Goal: Book appointment/travel/reservation

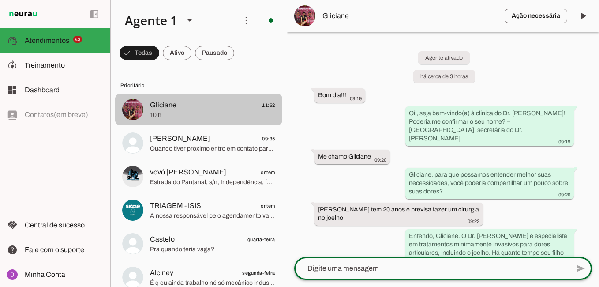
click at [150, 109] on span "Gliciane" at bounding box center [163, 105] width 26 height 11
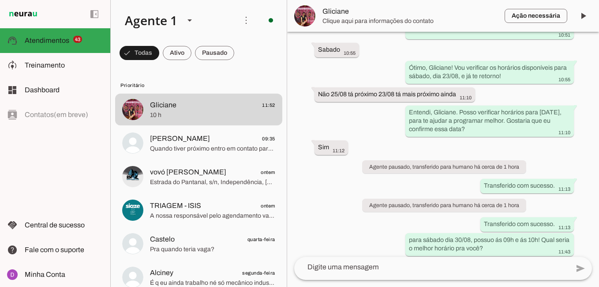
scroll to position [885, 0]
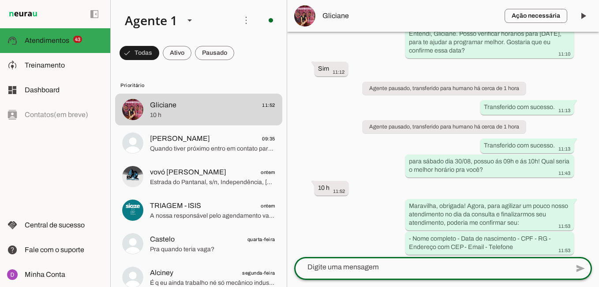
click at [393, 268] on textarea at bounding box center [431, 267] width 275 height 11
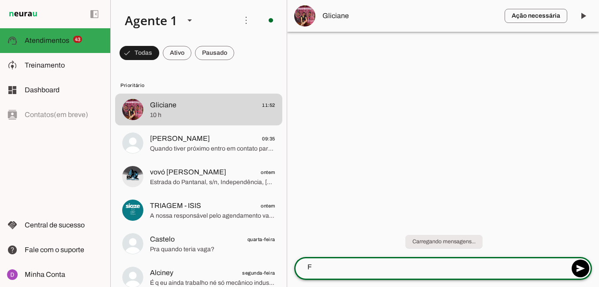
scroll to position [0, 0]
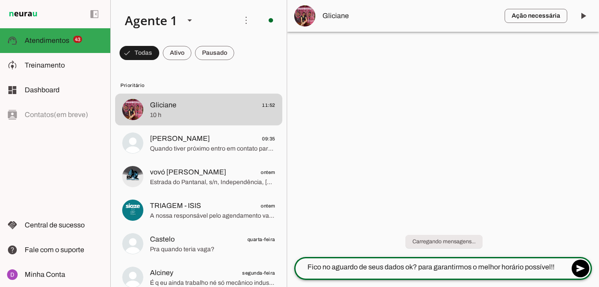
click at [501, 267] on textarea "Fico no aguardo de seus dados ok? para garantirmos o melhor horário possível!!" at bounding box center [431, 267] width 275 height 11
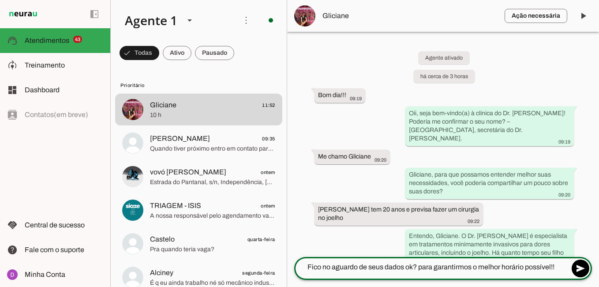
drag, startPoint x: 550, startPoint y: 268, endPoint x: 473, endPoint y: 267, distance: 77.3
click at [473, 267] on textarea "Fico no aguardo de seus dados ok? para garantirmos o melhor horário possível!!" at bounding box center [431, 267] width 275 height 11
type textarea "Fico no aguardo de seus dados ok? para garantirmos o seu horáriol!!"
type md-outlined-text-field "Fico no aguardo de seus dados ok? para garantirmos o seu horáriol!!"
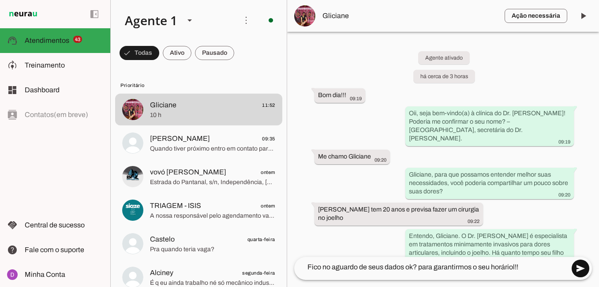
click at [579, 265] on span at bounding box center [580, 268] width 21 height 21
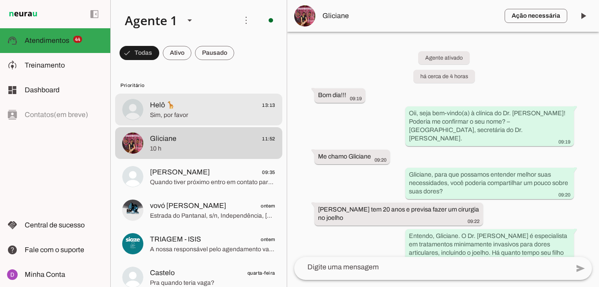
click at [184, 113] on span "Sim, por favor" at bounding box center [212, 115] width 125 height 9
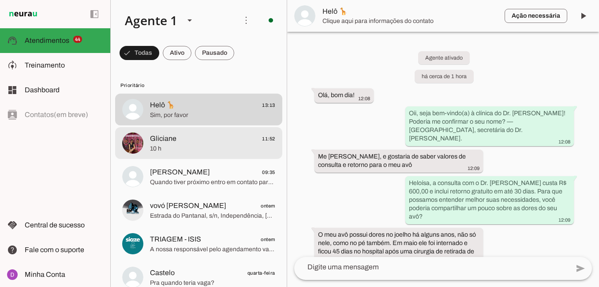
click at [211, 140] on span "Gliciane 11:52" at bounding box center [212, 138] width 125 height 11
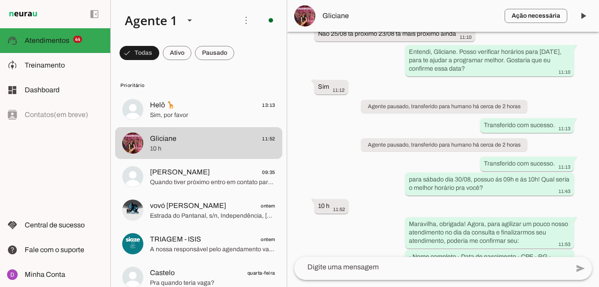
scroll to position [910, 0]
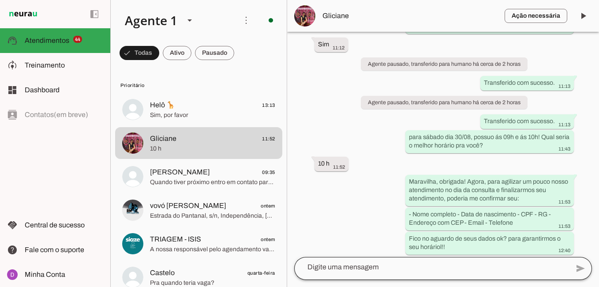
click at [415, 274] on div at bounding box center [431, 267] width 275 height 23
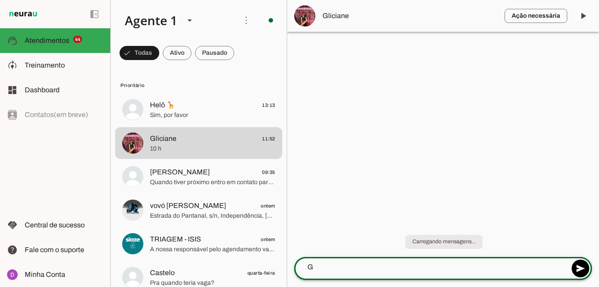
scroll to position [0, 0]
click at [569, 266] on div "Gliciane? tudo certo para continuar? send" at bounding box center [442, 267] width 298 height 23
type textarea "Gliciane? tudo certo para continuar?"
type md-outlined-text-field "Gliciane? tudo certo para continuar?"
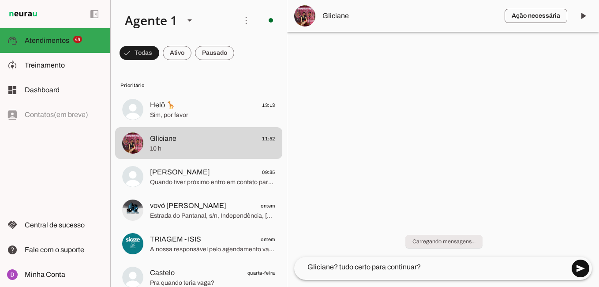
click at [574, 268] on span at bounding box center [580, 268] width 21 height 21
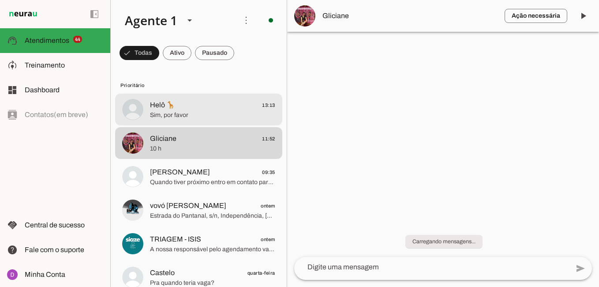
click at [205, 106] on span "Helô 🦒 13:13" at bounding box center [212, 105] width 125 height 11
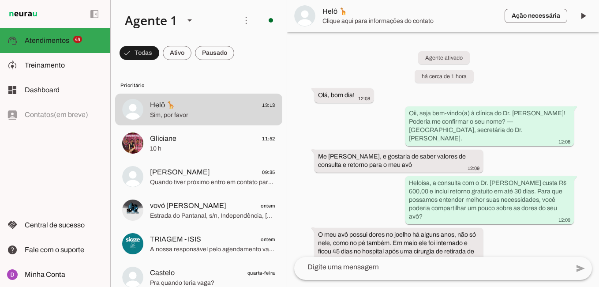
scroll to position [387, 0]
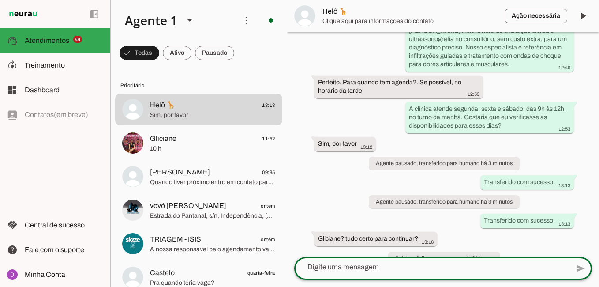
click at [365, 269] on textarea at bounding box center [431, 267] width 275 height 11
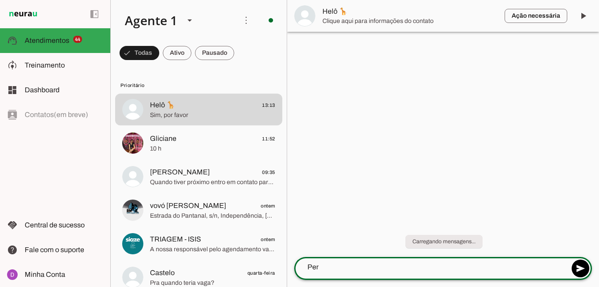
scroll to position [0, 0]
type textarea "Perfeito! Possuo dia"
type md-outlined-text-field "Perfeito! Possuo dia"
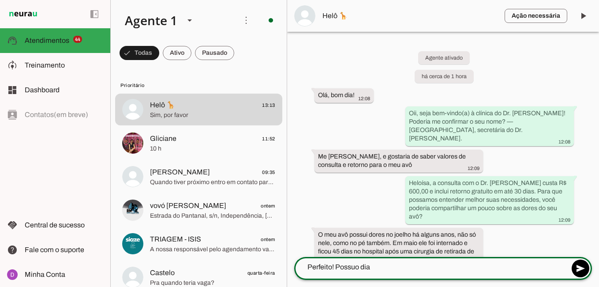
click at [396, 271] on textarea "Perfeito! Possuo dia" at bounding box center [431, 267] width 275 height 11
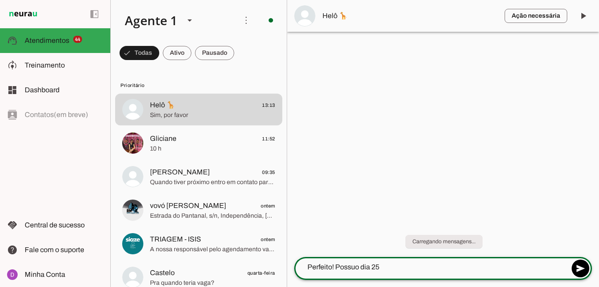
click at [396, 271] on textarea "Perfeito! Possuo dia 25" at bounding box center [431, 267] width 275 height 11
type textarea "Perfeito! Possuo dia 25/08 e dia 29/08! qual seria a melhor data para você?"
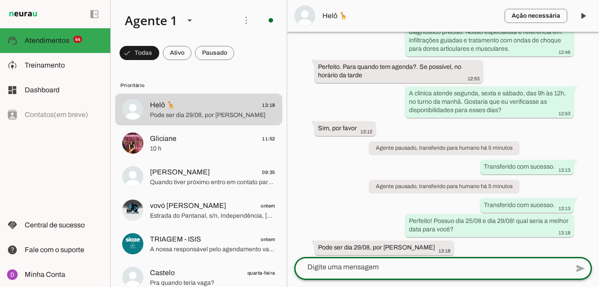
scroll to position [411, 0]
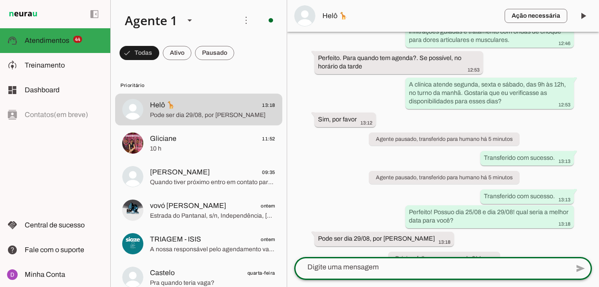
click at [334, 264] on textarea at bounding box center [431, 267] width 275 height 11
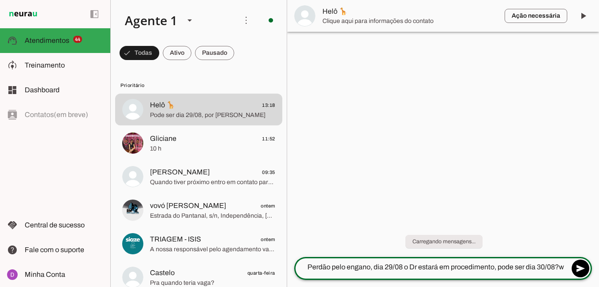
type textarea "Perdão pelo engano, dia 29/08 o Dr estará em procedimento, pode ser dia 30/08?"
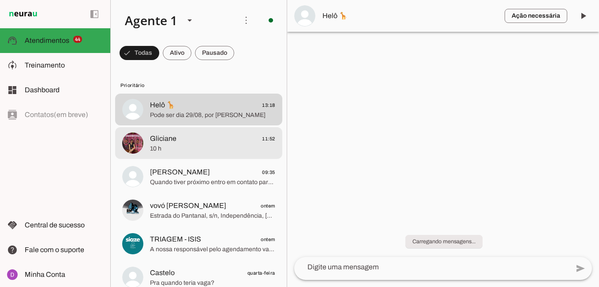
click at [190, 148] on span "10 h" at bounding box center [212, 148] width 125 height 9
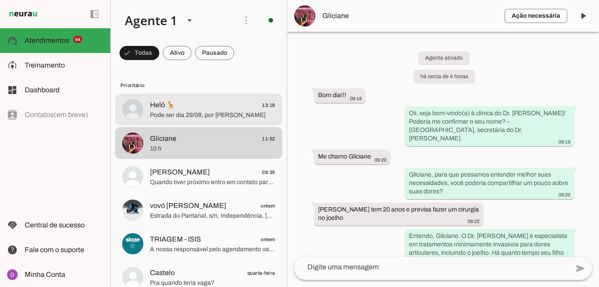
click at [221, 116] on span "Pode ser dia 29/08, por [PERSON_NAME]" at bounding box center [212, 115] width 125 height 9
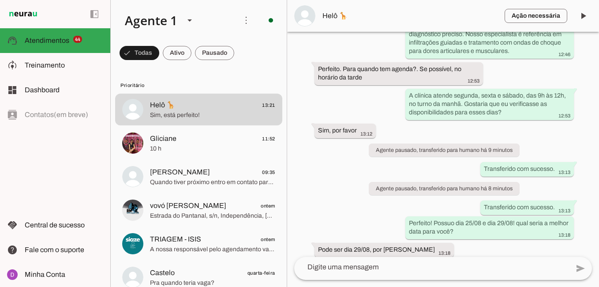
scroll to position [456, 0]
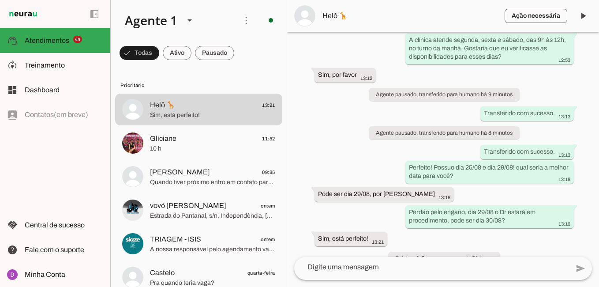
click at [385, 264] on textarea at bounding box center [431, 267] width 275 height 11
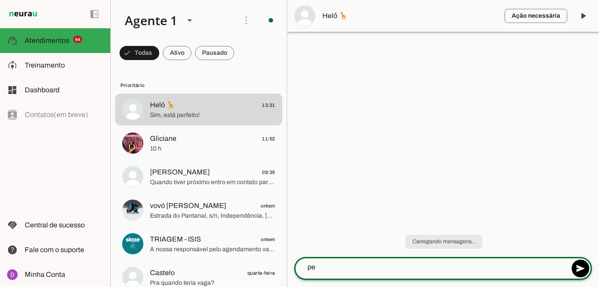
scroll to position [0, 0]
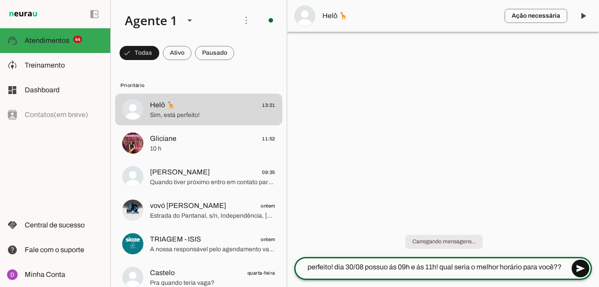
type textarea "perfeito! dia 30/08 possuo ás 09h e ás 11h! qual seria o melhor horário para vo…"
type md-outlined-text-field "perfeito! dia 30/08 possuo ás 09h e ás 11h! qual seria o melhor horário para vo…"
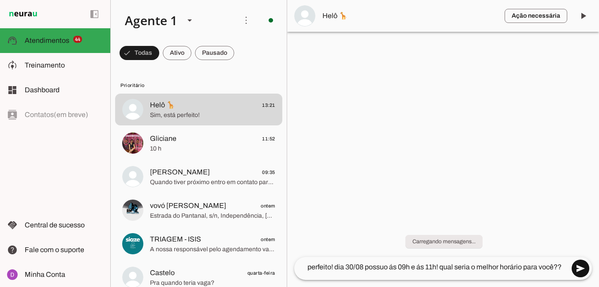
click at [573, 265] on span at bounding box center [580, 268] width 21 height 21
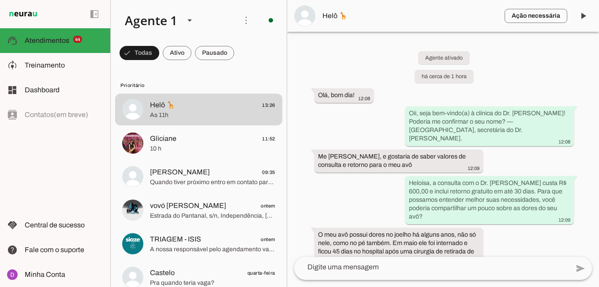
click at [396, 270] on textarea at bounding box center [431, 267] width 275 height 11
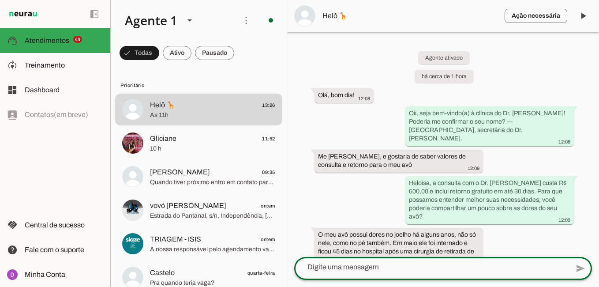
paste textarea "Maravilha, obrigada! Agora, para agilizar um pouco nosso atendimento no dia da …"
type textarea "Maravilha, obrigada! Agora, para agilizar um pouco nosso atendimento no dia da …"
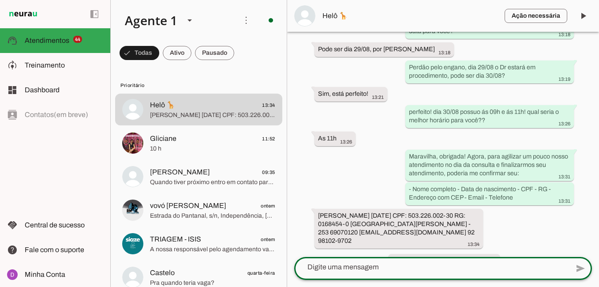
scroll to position [603, 0]
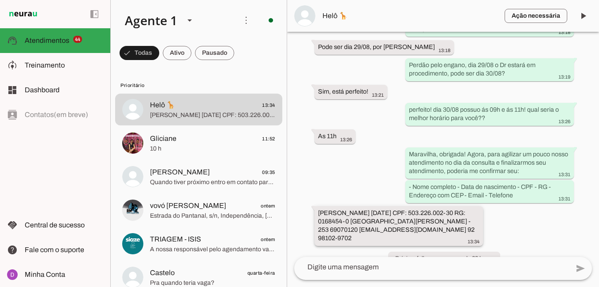
drag, startPoint x: 425, startPoint y: 194, endPoint x: 318, endPoint y: 192, distance: 106.4
click at [318, 209] on div "[PERSON_NAME] [DATE] CPF: 503.226.002-30 RG: 0168454-0 [GEOGRAPHIC_DATA][PERSON…" at bounding box center [399, 227] width 162 height 36
drag, startPoint x: 428, startPoint y: 196, endPoint x: 461, endPoint y: 196, distance: 33.1
click at [0, 0] on slot "[PERSON_NAME] [DATE] CPF: 503.226.002-30 RG: 0168454-0 [GEOGRAPHIC_DATA][PERSON…" at bounding box center [0, 0] width 0 height 0
click at [339, 19] on span "Helô 🦒" at bounding box center [410, 16] width 175 height 11
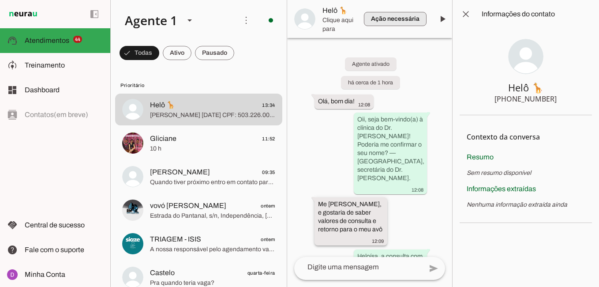
drag, startPoint x: 446, startPoint y: 143, endPoint x: 330, endPoint y: 186, distance: 124.0
click at [330, 186] on chat-widget "play_arrow O agente está pausado. O bot não irá responder mensagens nesta conve…" at bounding box center [369, 143] width 165 height 287
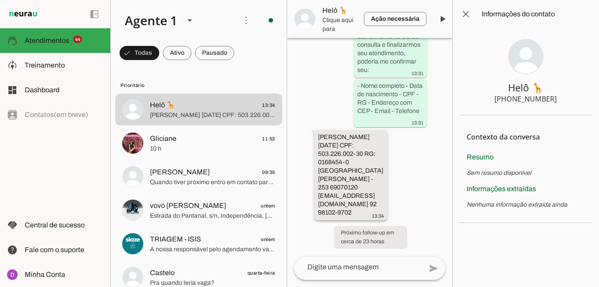
scroll to position [1318, 0]
drag, startPoint x: 360, startPoint y: 214, endPoint x: 319, endPoint y: 216, distance: 41.1
click at [319, 216] on div "[PERSON_NAME] [DATE] CPF: 503.226.002-30 RG: 0168454-0 [GEOGRAPHIC_DATA][PERSON…" at bounding box center [351, 176] width 66 height 87
drag, startPoint x: 319, startPoint y: 135, endPoint x: 362, endPoint y: 212, distance: 88.2
click at [362, 212] on div "[PERSON_NAME] [DATE] CPF: 503.226.002-30 RG: 0168454-0 [GEOGRAPHIC_DATA][PERSON…" at bounding box center [351, 176] width 66 height 87
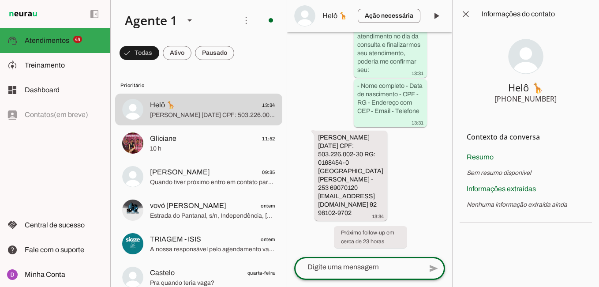
click at [350, 270] on textarea at bounding box center [358, 267] width 128 height 11
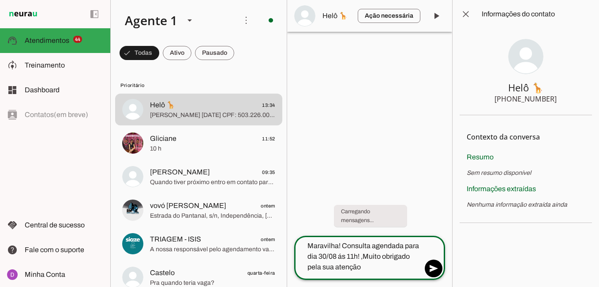
click at [419, 255] on textarea "Maravilha! Consulta agendada para dia 30/08 ás 11h! ,Muito obrigado pela sua at…" at bounding box center [358, 257] width 128 height 32
click at [382, 271] on textarea "Maravilha! Consulta agendada para dia 30/08 ás 11h! ,[PERSON_NAME] obrigada pel…" at bounding box center [358, 257] width 128 height 32
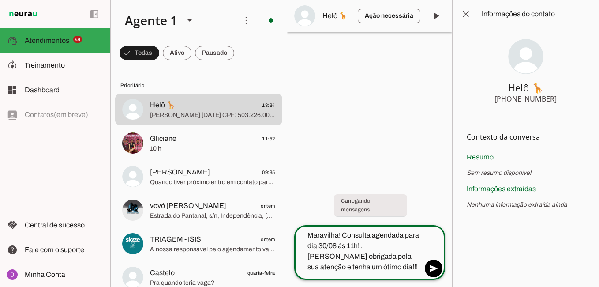
click at [363, 245] on textarea "Maravilha! Consulta agendada para dia 30/08 ás 11h! ,[PERSON_NAME] obrigada pel…" at bounding box center [358, 251] width 128 height 42
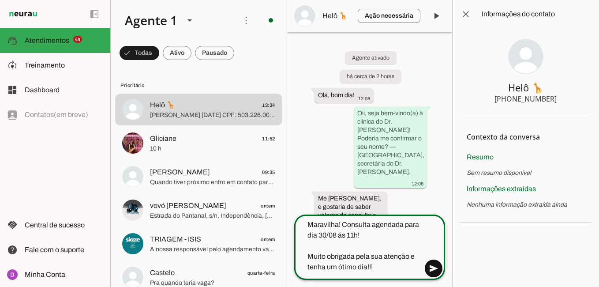
type textarea "Maravilha! Consulta agendada para dia 30/08 ás 11h! Muito obrigada pela sua ate…"
type md-outlined-text-field "Maravilha! Consulta agendada para dia 30/08 ás 11h! Muito obrigada pela sua ate…"
click at [432, 265] on span at bounding box center [433, 268] width 21 height 21
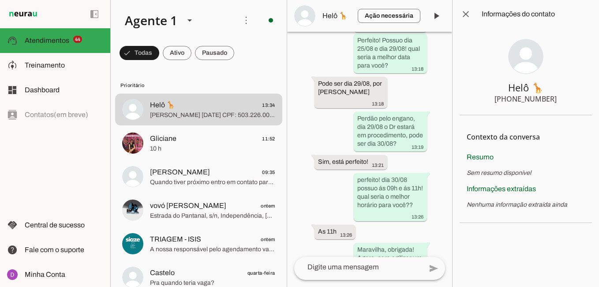
scroll to position [1375, 0]
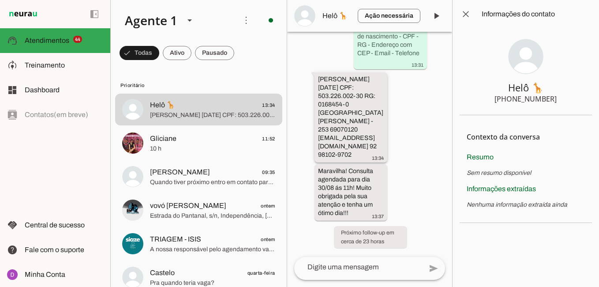
drag, startPoint x: 365, startPoint y: 155, endPoint x: 319, endPoint y: 75, distance: 92.1
click at [319, 75] on div "[PERSON_NAME] [DATE] CPF: 503.226.002-30 RG: 0168454-0 [GEOGRAPHIC_DATA][PERSON…" at bounding box center [351, 118] width 66 height 87
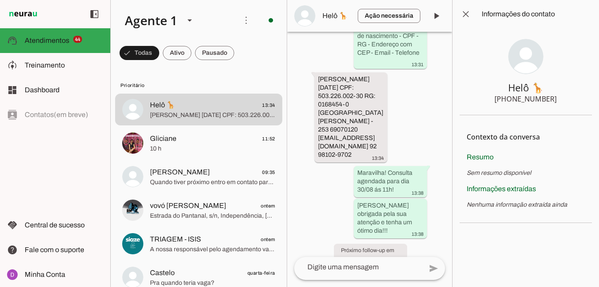
scroll to position [0, 0]
